Goal: Information Seeking & Learning: Learn about a topic

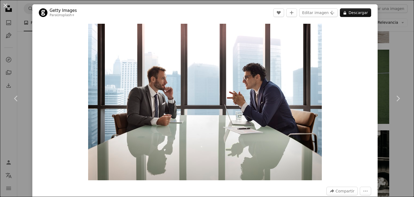
scroll to position [1898, 0]
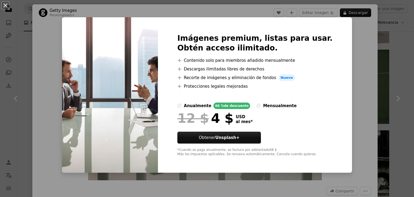
click at [352, 56] on div "An X shape Imágenes premium, listas para usar. Obtén acceso ilimitado. A plus s…" at bounding box center [207, 98] width 414 height 197
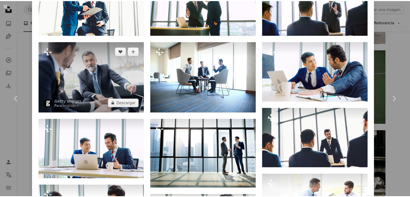
scroll to position [270, 0]
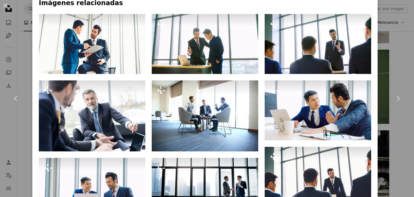
click at [383, 54] on div "An X shape Chevron left Chevron right Getty Images Para Unsplash+ A heart A plu…" at bounding box center [207, 98] width 414 height 197
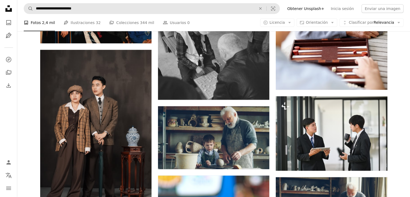
scroll to position [1332, 0]
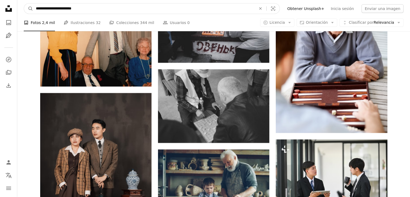
click at [117, 8] on input "**********" at bounding box center [143, 9] width 221 height 10
type input "**********"
click at [24, 4] on button "A magnifying glass" at bounding box center [28, 9] width 9 height 10
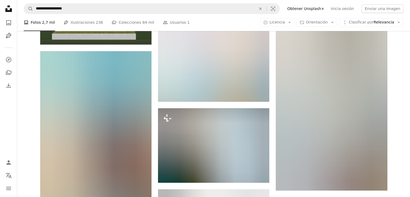
scroll to position [458, 0]
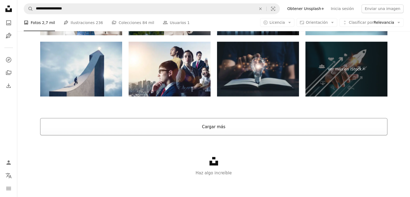
click at [206, 121] on button "Cargar más" at bounding box center [213, 126] width 347 height 17
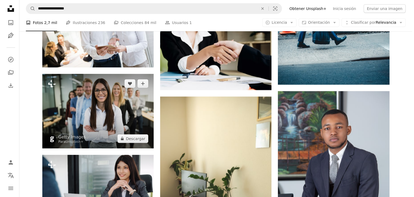
scroll to position [7770, 0]
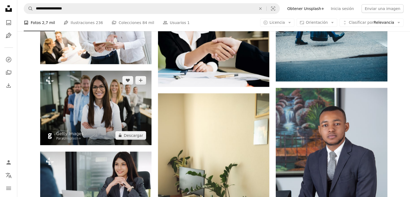
click at [103, 126] on img at bounding box center [95, 108] width 111 height 74
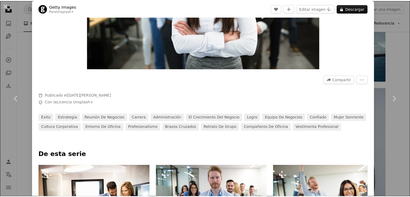
scroll to position [54, 0]
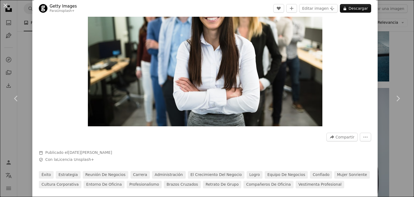
click at [401, 57] on div "An X shape Chevron left Chevron right Getty Images Para Unsplash+ A heart A plu…" at bounding box center [207, 98] width 414 height 197
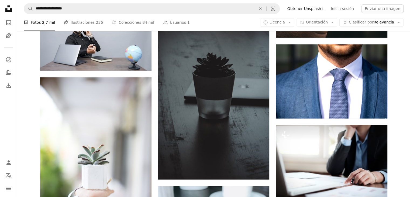
scroll to position [10951, 0]
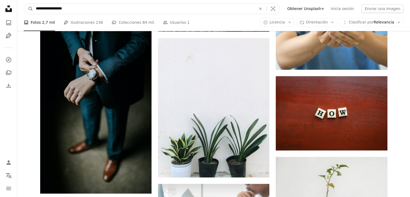
click at [88, 12] on input "**********" at bounding box center [143, 9] width 221 height 10
type input "*********"
click button "A magnifying glass" at bounding box center [28, 9] width 9 height 10
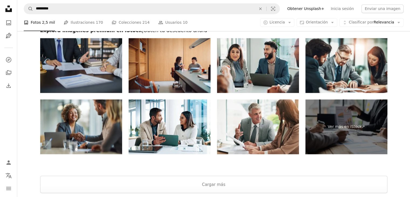
scroll to position [971, 0]
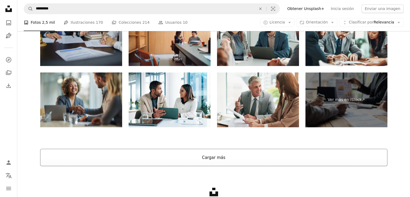
click at [217, 157] on button "Cargar más" at bounding box center [213, 157] width 347 height 17
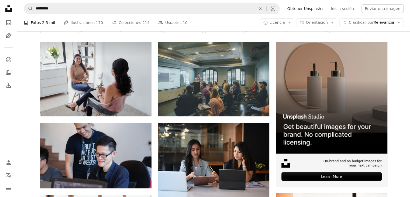
scroll to position [135, 0]
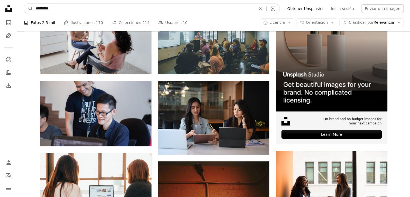
click at [95, 9] on input "*********" at bounding box center [143, 9] width 221 height 10
type input "********"
click at [24, 4] on button "A magnifying glass" at bounding box center [28, 9] width 9 height 10
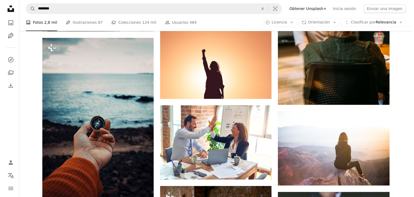
scroll to position [566, 0]
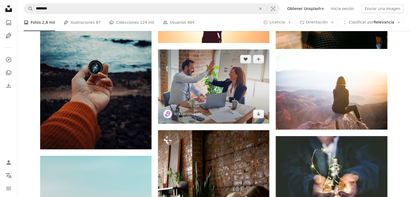
click at [231, 90] on img at bounding box center [213, 86] width 111 height 74
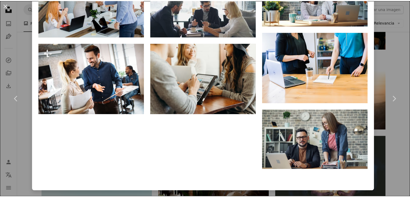
scroll to position [485, 0]
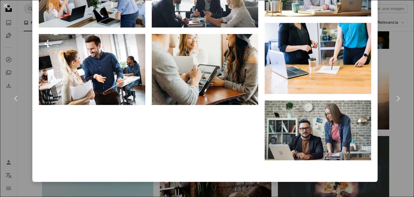
click at [389, 49] on div "An X shape Chevron left Chevron right krakenimages krakenimages A heart A plus …" at bounding box center [207, 98] width 414 height 197
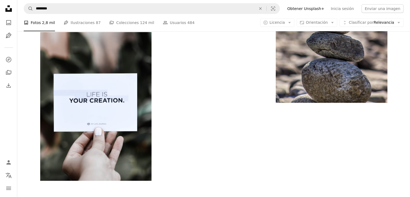
scroll to position [1591, 0]
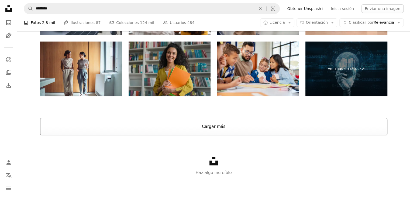
click at [214, 123] on button "Cargar más" at bounding box center [213, 126] width 347 height 17
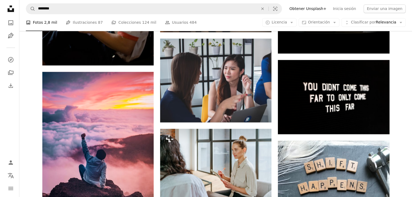
scroll to position [2801, 0]
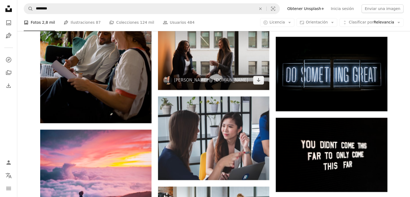
click at [200, 62] on img at bounding box center [213, 52] width 111 height 74
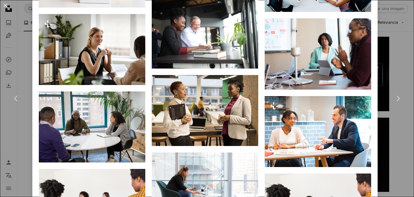
scroll to position [1510, 0]
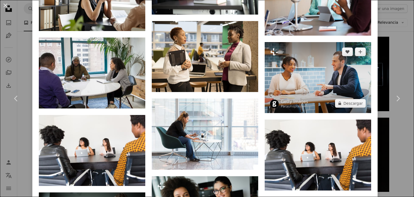
click at [287, 43] on img at bounding box center [318, 77] width 106 height 71
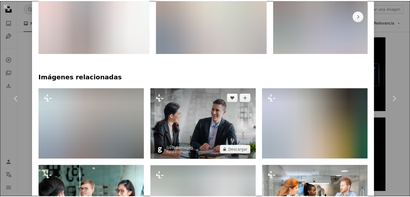
scroll to position [354, 0]
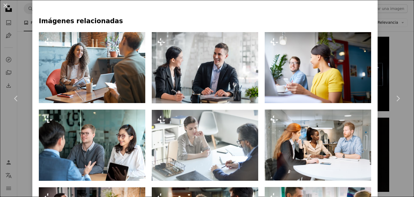
click at [377, 43] on div "An X shape Chevron left Chevron right Getty Images Para Unsplash+ A heart A plu…" at bounding box center [207, 98] width 414 height 197
